Goal: Task Accomplishment & Management: Complete application form

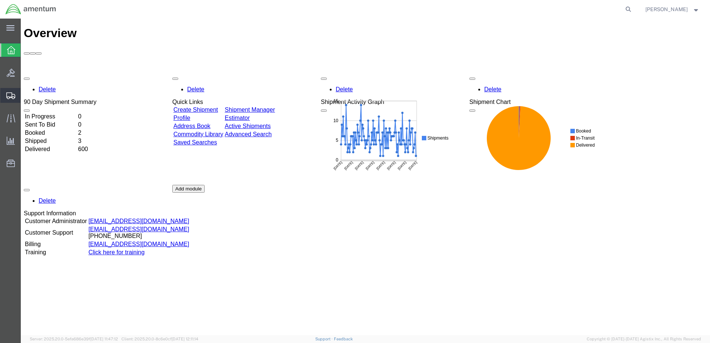
click at [0, 0] on span "Create Shipment" at bounding box center [0, 0] width 0 height 0
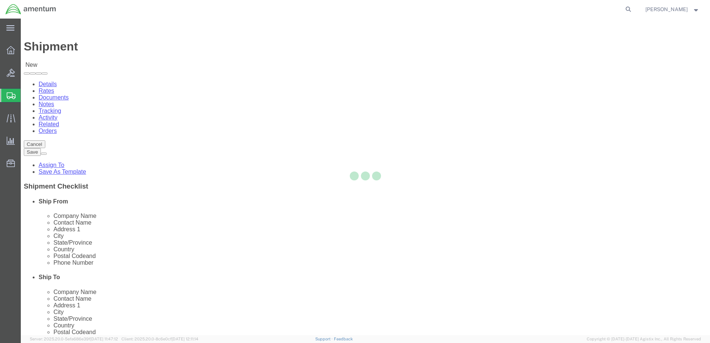
select select
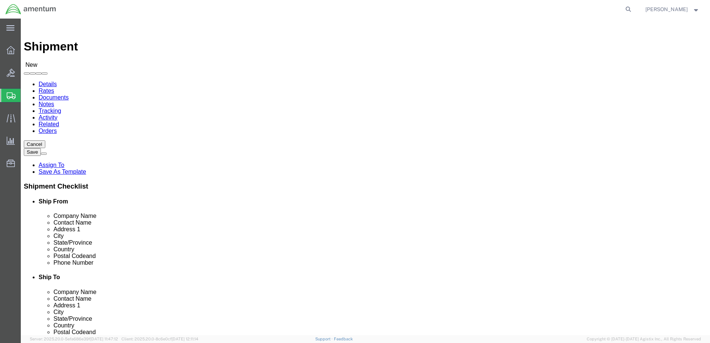
select select "MYPROFILE"
select select "CA"
click input "text"
type input "Amentum"
drag, startPoint x: 273, startPoint y: 147, endPoint x: 349, endPoint y: 151, distance: 76.2
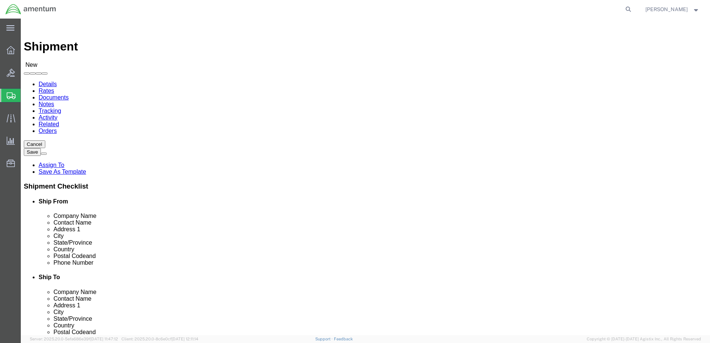
click div "Ship To Location Location My Profile Location [PHONE_NUMBER] [PHONE_NUMBER] [PH…"
click input "text"
type input "C"
type input "[PERSON_NAME]"
click input "text"
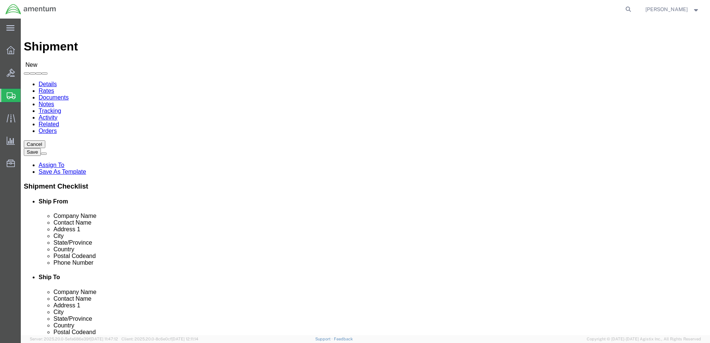
click input "text"
paste input "[STREET_ADDRESS]"
type input "[STREET_ADDRESS]"
paste input "Hillsboro"
type input "Hillsboro"
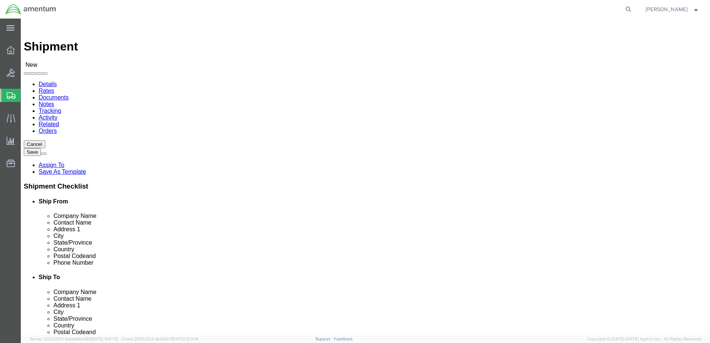
scroll to position [372, 0]
click input "Postal Code"
type input "97124"
paste input "619.904.0913"
type input "619.904.0913"
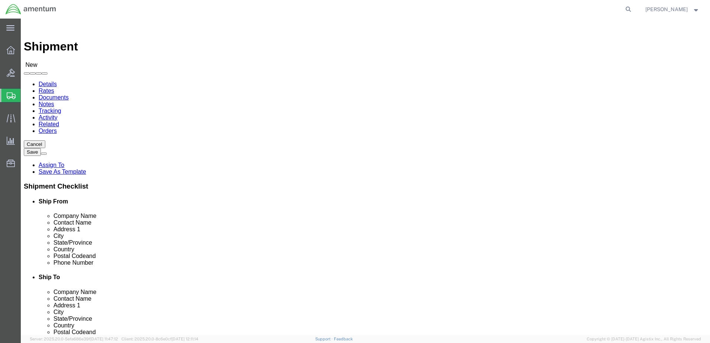
click input "text"
paste input "[EMAIL_ADDRESS][PERSON_NAME][DOMAIN_NAME]"
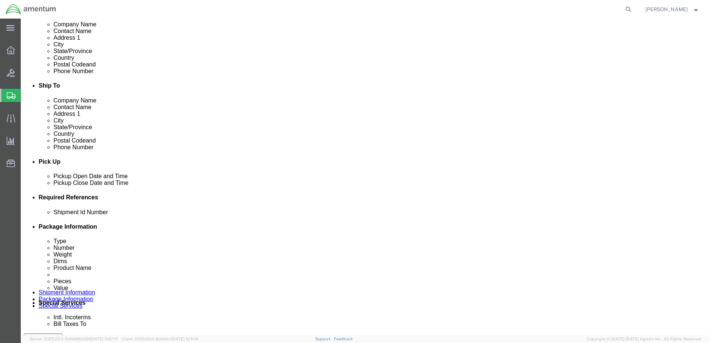
scroll to position [198, 0]
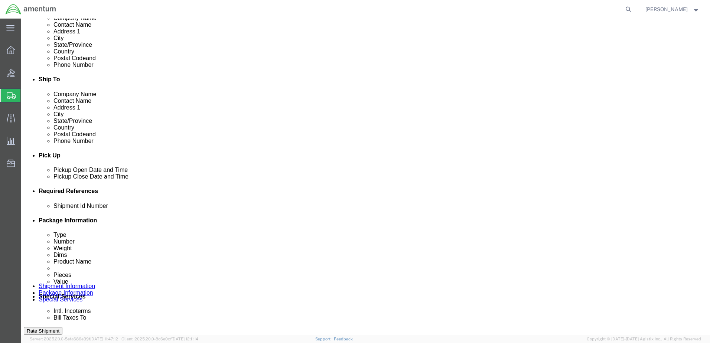
type input "[EMAIL_ADDRESS][PERSON_NAME][DOMAIN_NAME]"
click button "Add reference"
click input "text"
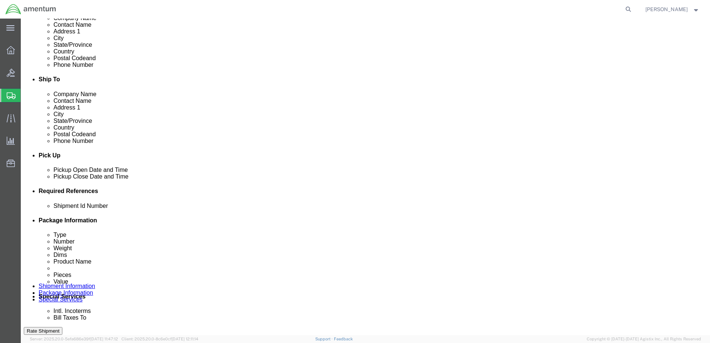
type input "1072025"
click select "Select Account Type Activity ID Airline Appointment Number ASN Batch Request # …"
select select "DEPT"
click select "Select Account Type Activity ID Airline Appointment Number ASN Batch Request # …"
click input "text"
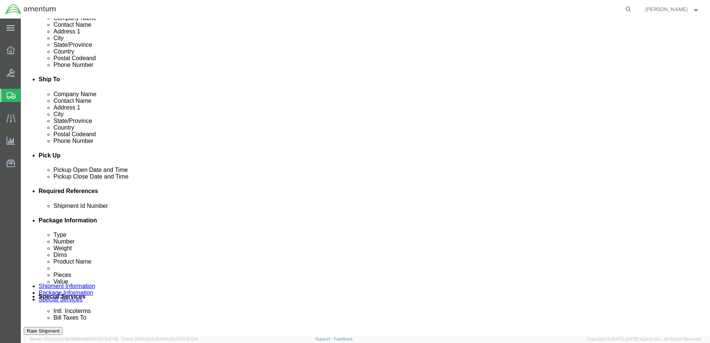
type input "c"
type input "CBP"
click div "Shipment Id Number 1072025 Select Account Type Activity ID Airline Appointment …"
select select "PROJNUM"
click select "Select Account Type Activity ID Airline Appointment Number ASN Batch Request # …"
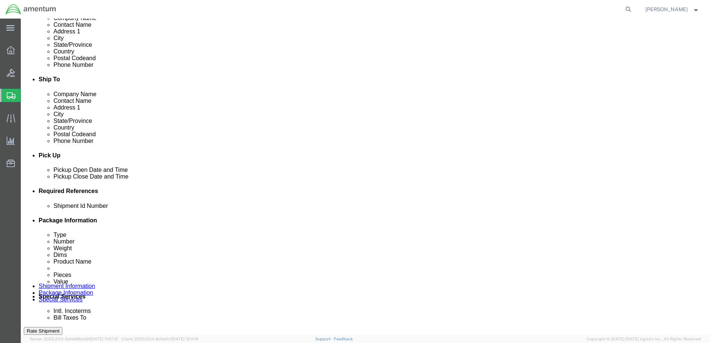
paste input "AME-2026-IP01-FO013-2219-NAMC-Z000"
type input "AME-2026-IP01-FO013-2219-NAMC-Z000"
click select "Select Account Type Activity ID Airline Appointment Number ASN Batch Request # …"
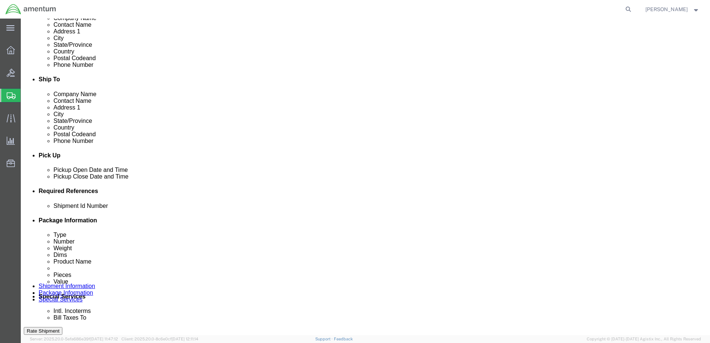
select select "CUSTREF"
click select "Select Account Type Activity ID Airline Appointment Number ASN Batch Request # …"
click input "text"
type input "U"
type input "PIN Lock"
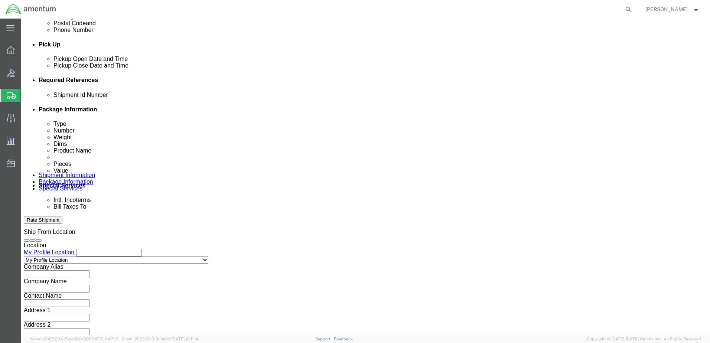
scroll to position [335, 0]
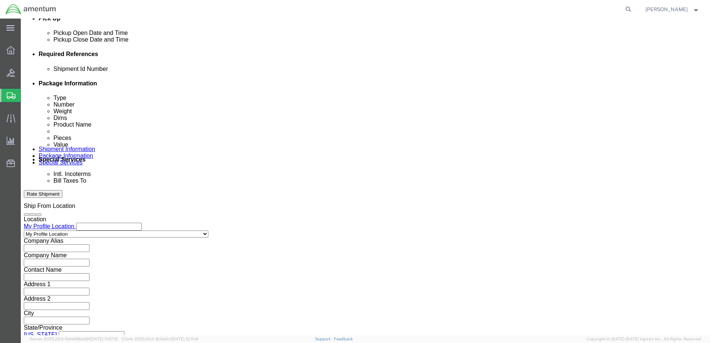
click button "Continue"
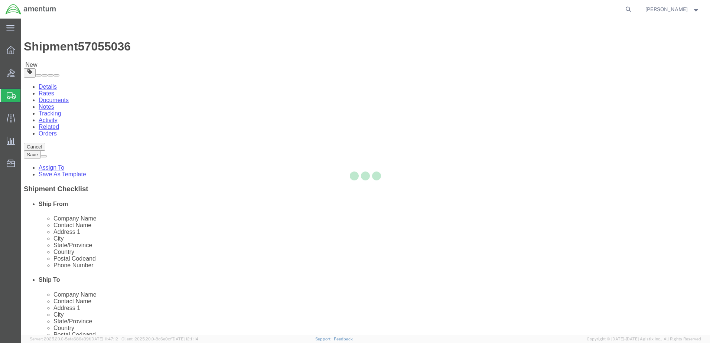
select select "CBOX"
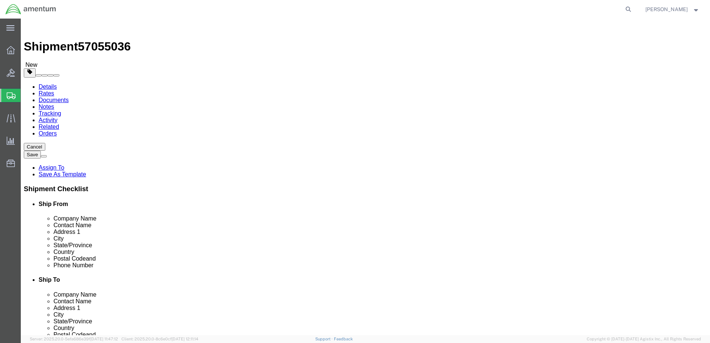
click input "text"
type input "11"
type input "12"
click input "text"
type input "11"
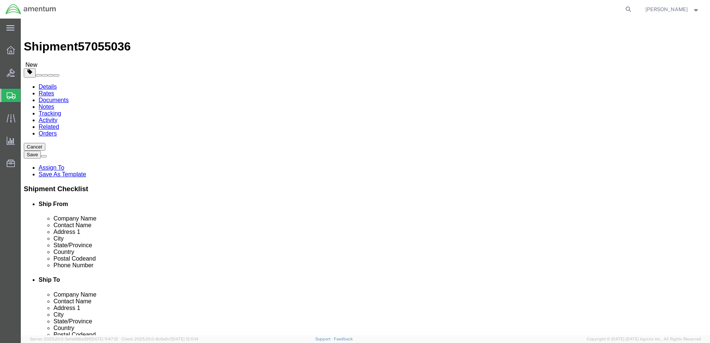
type input "12"
type input "1.5"
click input "0.00"
drag, startPoint x: 115, startPoint y: 172, endPoint x: 96, endPoint y: 170, distance: 19.8
click div "0.00 Select kgs lbs"
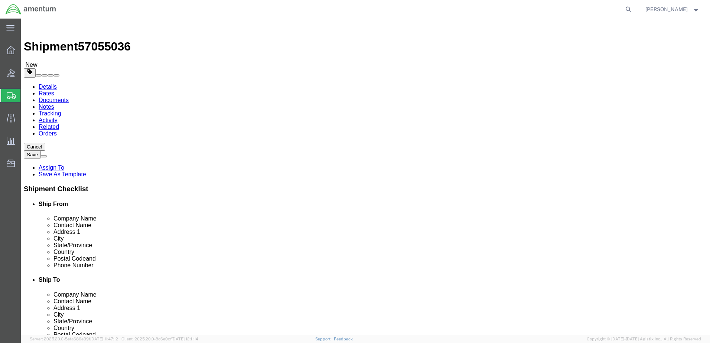
type input "1.0"
click div "Package Content # 1 x Package Type Select BCK Boxes Bale(s) Basket(s) Bolt(s) B…"
click link "Add Content"
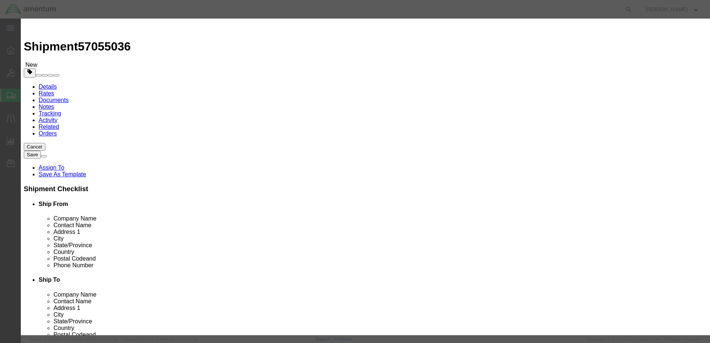
click input "text"
click div "Commodity library"
click input "text"
type input "Pin lock"
drag, startPoint x: 216, startPoint y: 71, endPoint x: 207, endPoint y: 73, distance: 9.4
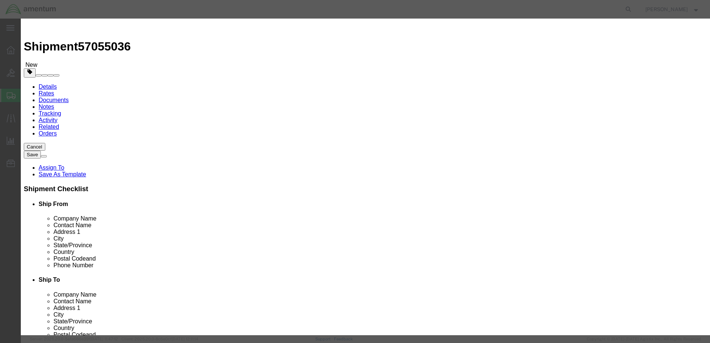
click div "0"
type input "1"
click div "Commodity library"
click input "text"
type input "25.00"
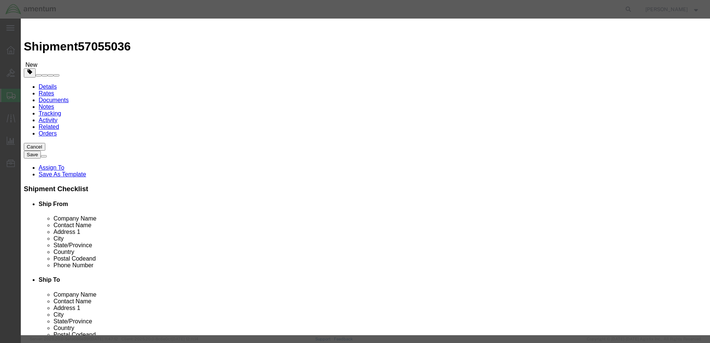
click button "Save & Close"
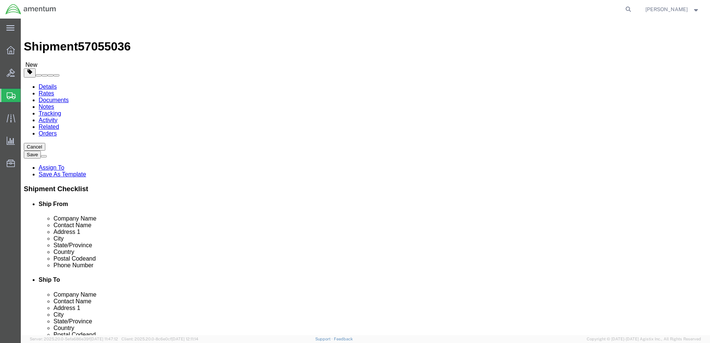
click button "Rate Shipment"
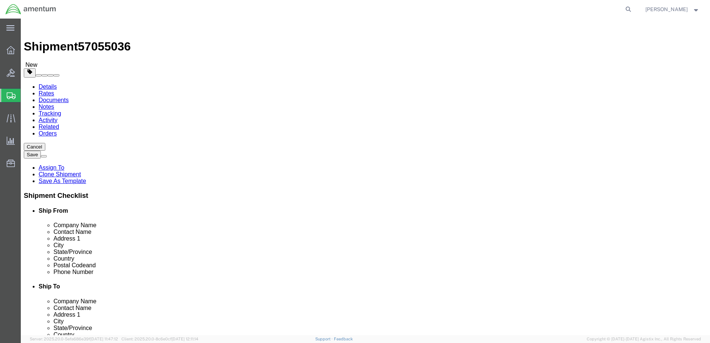
click at [44, 84] on link "Details" at bounding box center [48, 87] width 18 height 6
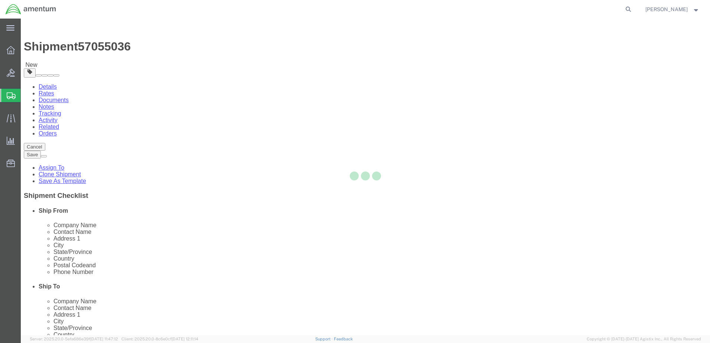
select select "49946"
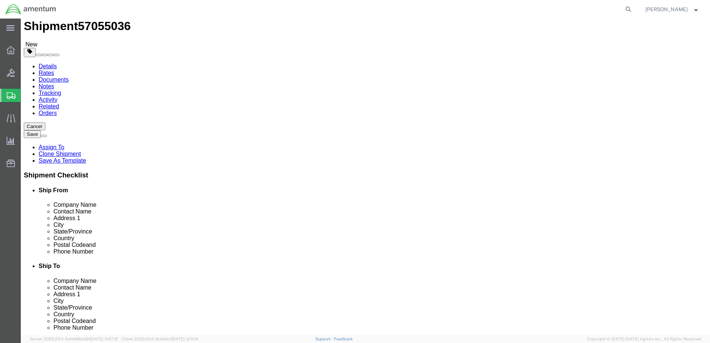
scroll to position [49, 0]
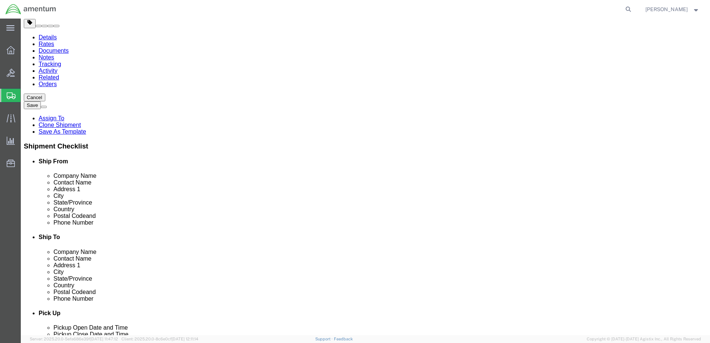
click input "[EMAIL_ADDRESS][PERSON_NAME][DOMAIN_NAME]"
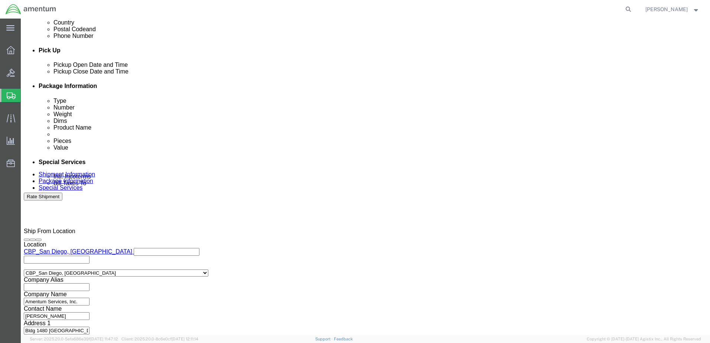
scroll to position [286, 0]
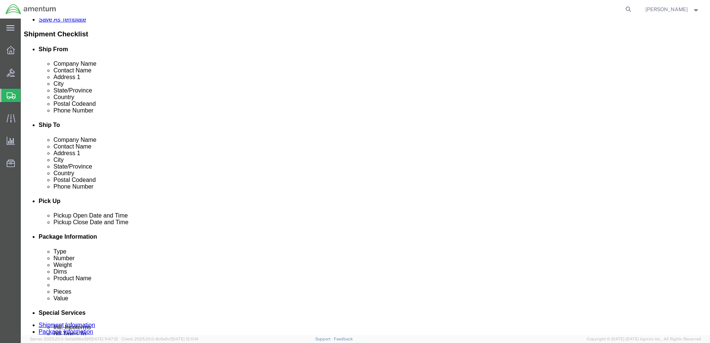
type input "[PERSON_NAME][EMAIL_ADDRESS][PERSON_NAME][DOMAIN_NAME]"
click div "[DATE] 2:03 PM"
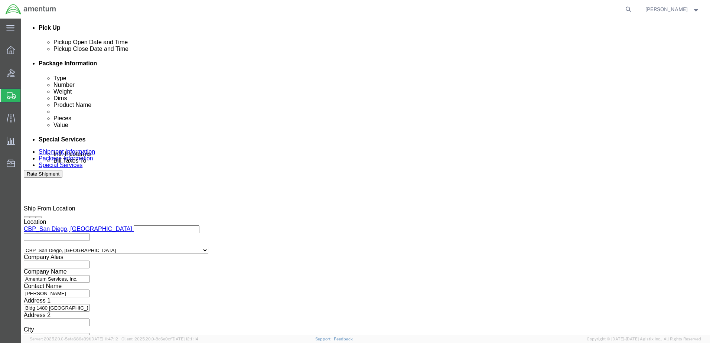
type input "20:03 PM"
drag, startPoint x: 109, startPoint y: 185, endPoint x: 126, endPoint y: 192, distance: 18.3
click button "Apply"
click button "Rate Shipment"
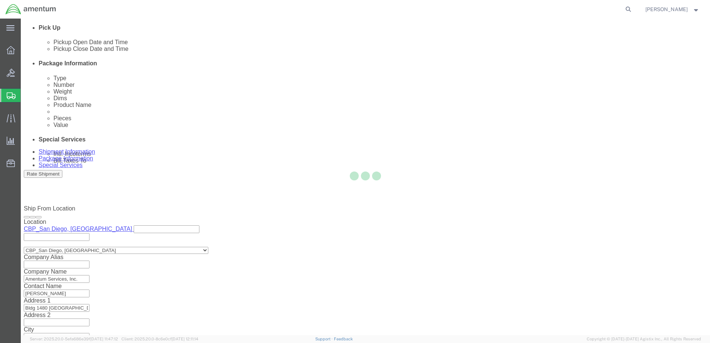
select select "49946"
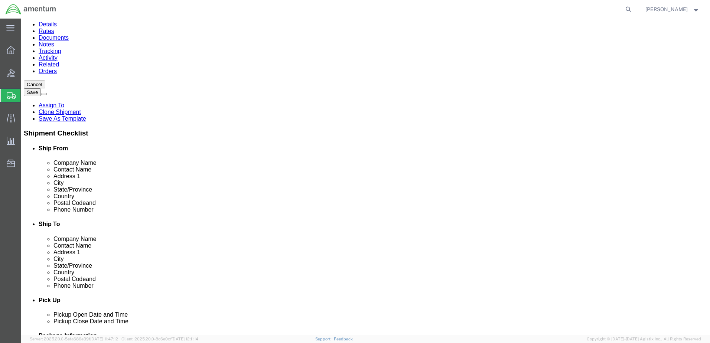
scroll to position [74, 0]
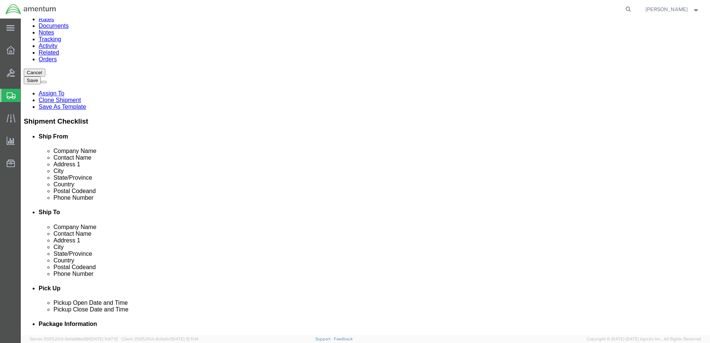
click input "619.904.0913"
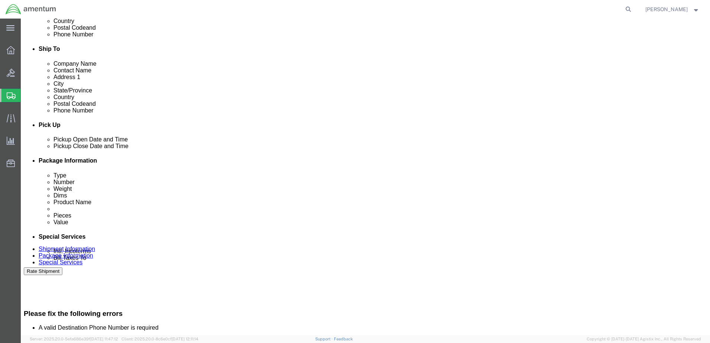
scroll to position [272, 0]
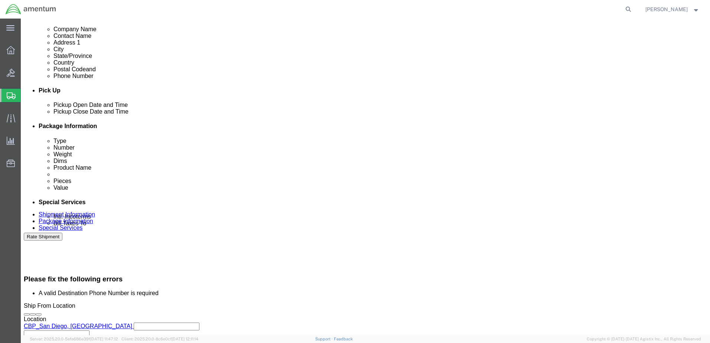
type input "[PHONE_NUMBER]"
click button "Rate Shipment"
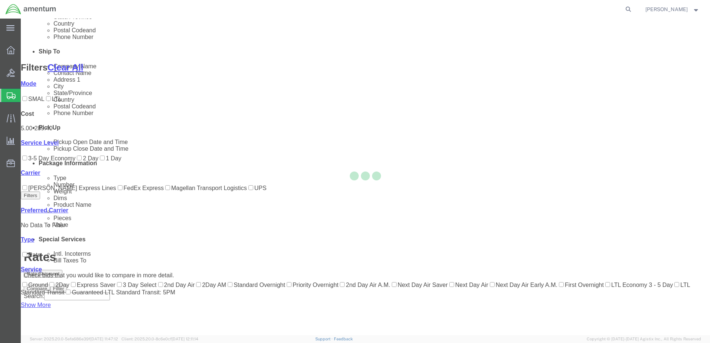
scroll to position [71, 0]
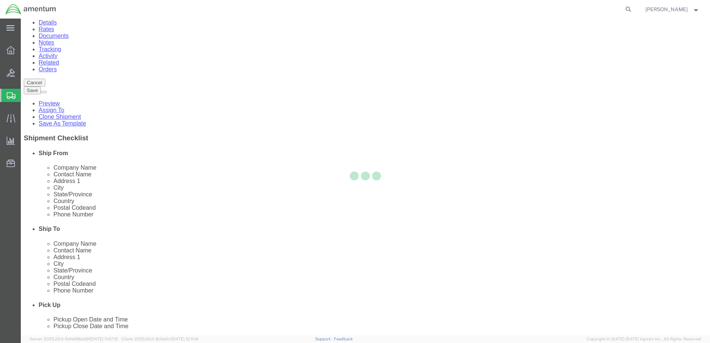
scroll to position [0, 0]
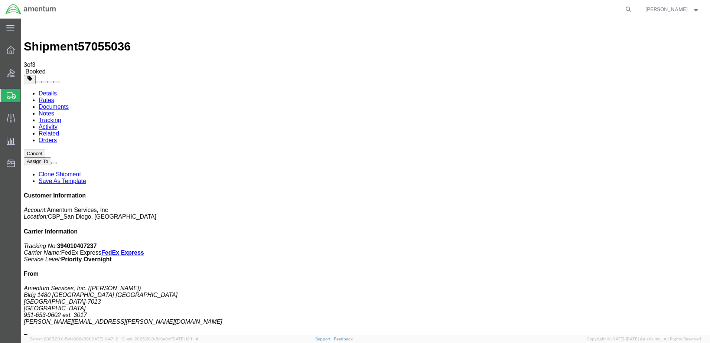
click at [81, 171] on link "Clone Shipment" at bounding box center [60, 174] width 42 height 6
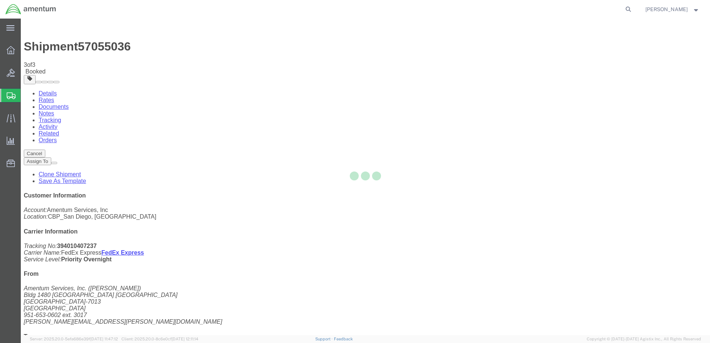
select select "49946"
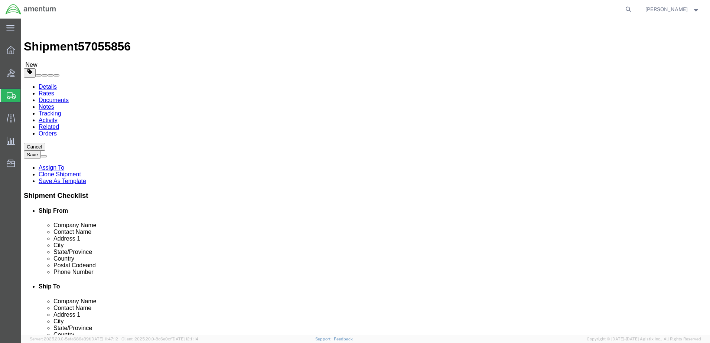
click input "[PERSON_NAME]"
type input "w"
type input "wtu"
select select "49949"
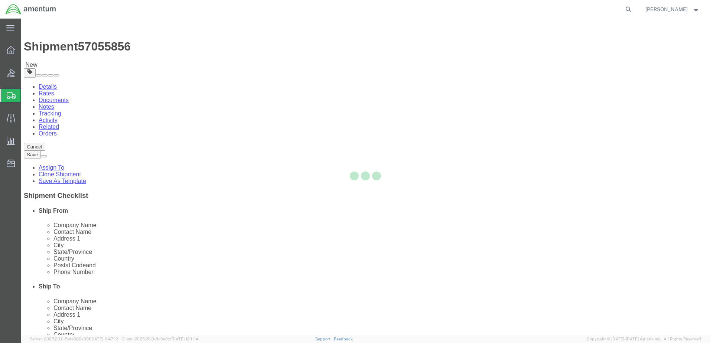
type input "85707"
type input "[PHONE_NUMBER]"
type input "[PERSON_NAME][EMAIL_ADDRESS][PERSON_NAME][DOMAIN_NAME]"
select select "AZ"
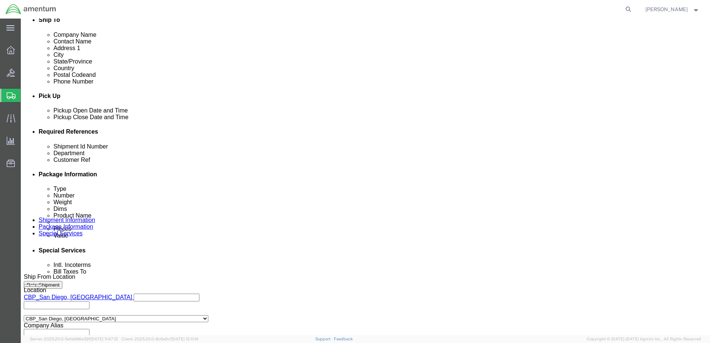
scroll to position [272, 0]
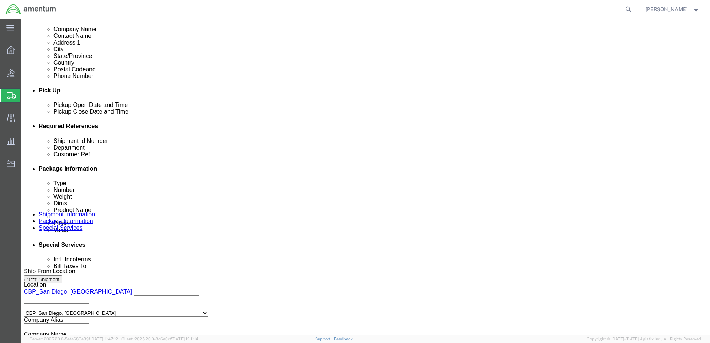
click input "1072025"
drag, startPoint x: 123, startPoint y: 185, endPoint x: 94, endPoint y: 183, distance: 29.0
click input "1072025"
type input "479-009919"
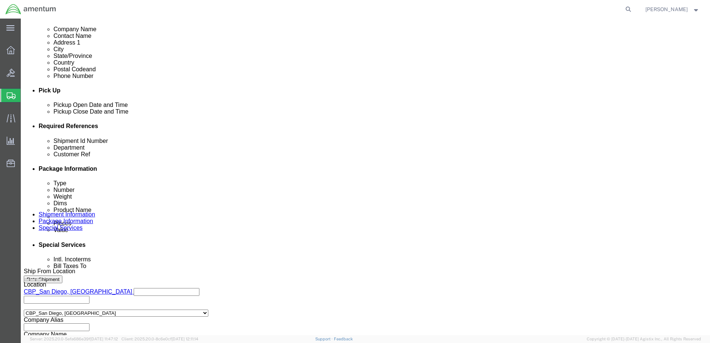
drag, startPoint x: 118, startPoint y: 199, endPoint x: 73, endPoint y: 198, distance: 45.3
click div "Customer Ref PIN Lock"
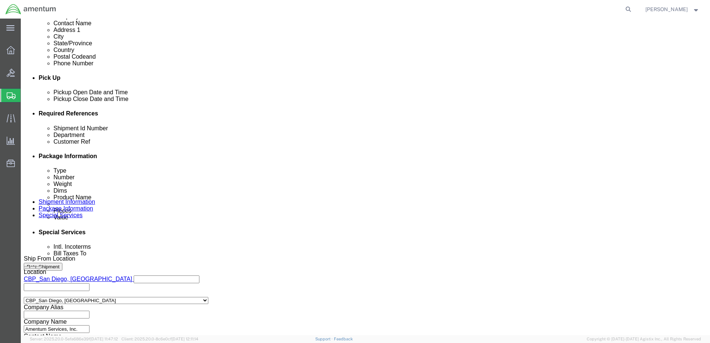
scroll to position [335, 0]
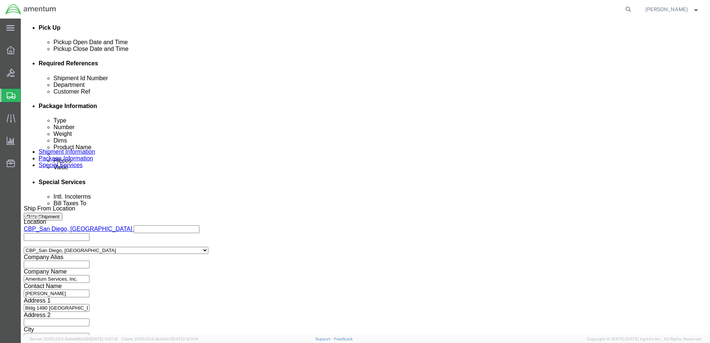
type input "479-009919"
click button "Continue"
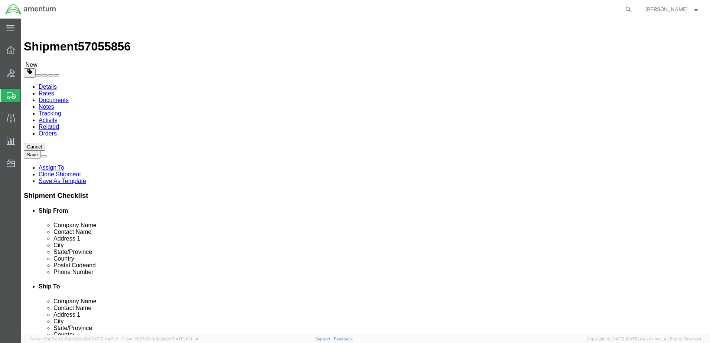
click input "11.00"
drag, startPoint x: 117, startPoint y: 158, endPoint x: 88, endPoint y: 159, distance: 29.7
click div "Dimensions Length 11.00 x Width 12.00 x Height 1.50 Select cm ft in"
click input "1.00"
click dd "25.00 USD"
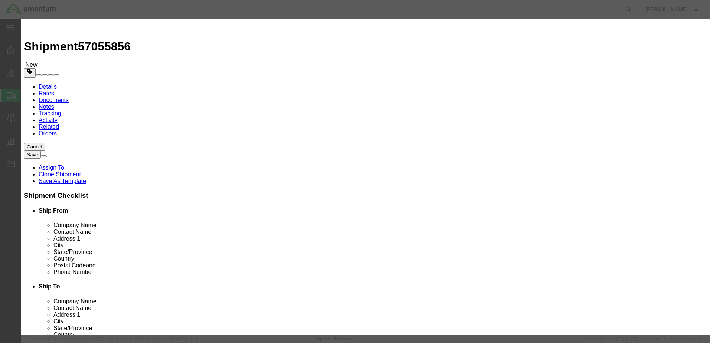
click input "Pin lock"
drag, startPoint x: 237, startPoint y: 57, endPoint x: 198, endPoint y: 56, distance: 39.4
click div "Product Name Pin lock"
type input "Oring"
drag, startPoint x: 228, startPoint y: 72, endPoint x: 210, endPoint y: 67, distance: 18.6
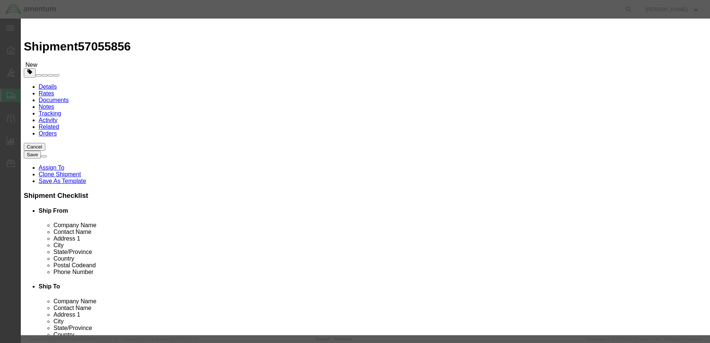
click div "1.00"
type input "8.00"
drag, startPoint x: 232, startPoint y: 88, endPoint x: 199, endPoint y: 86, distance: 33.1
click div "Total Value Total value of all the pieces 200 Select ADP AED AFN ALL AMD AOA AR…"
type input "20.00"
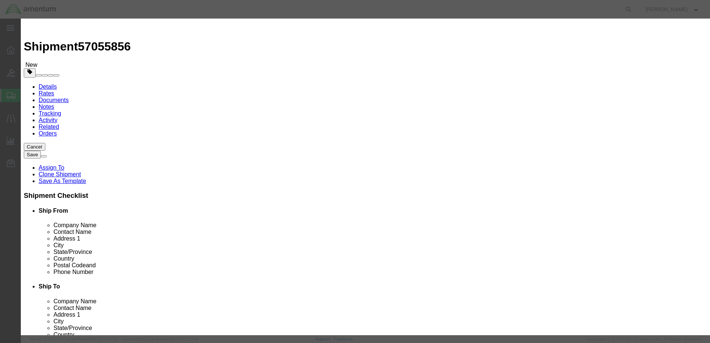
click button "Save & Close"
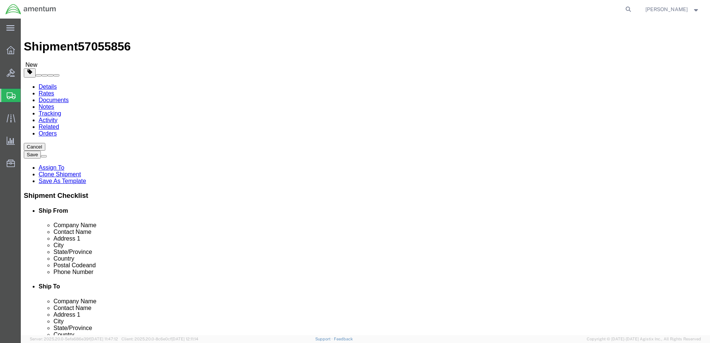
click button "Rate Shipment"
